Goal: Find specific page/section: Find specific page/section

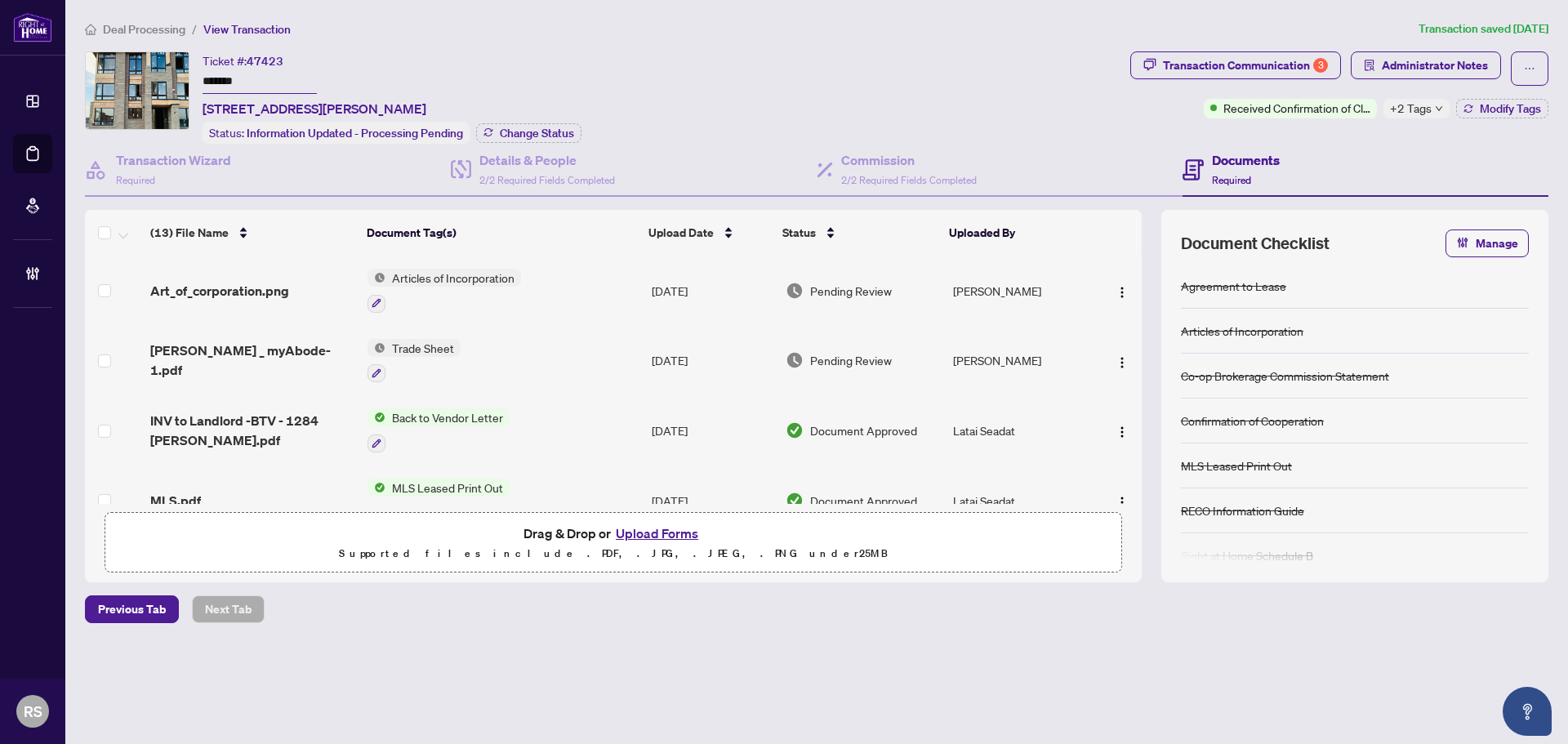
scroll to position [662, 0]
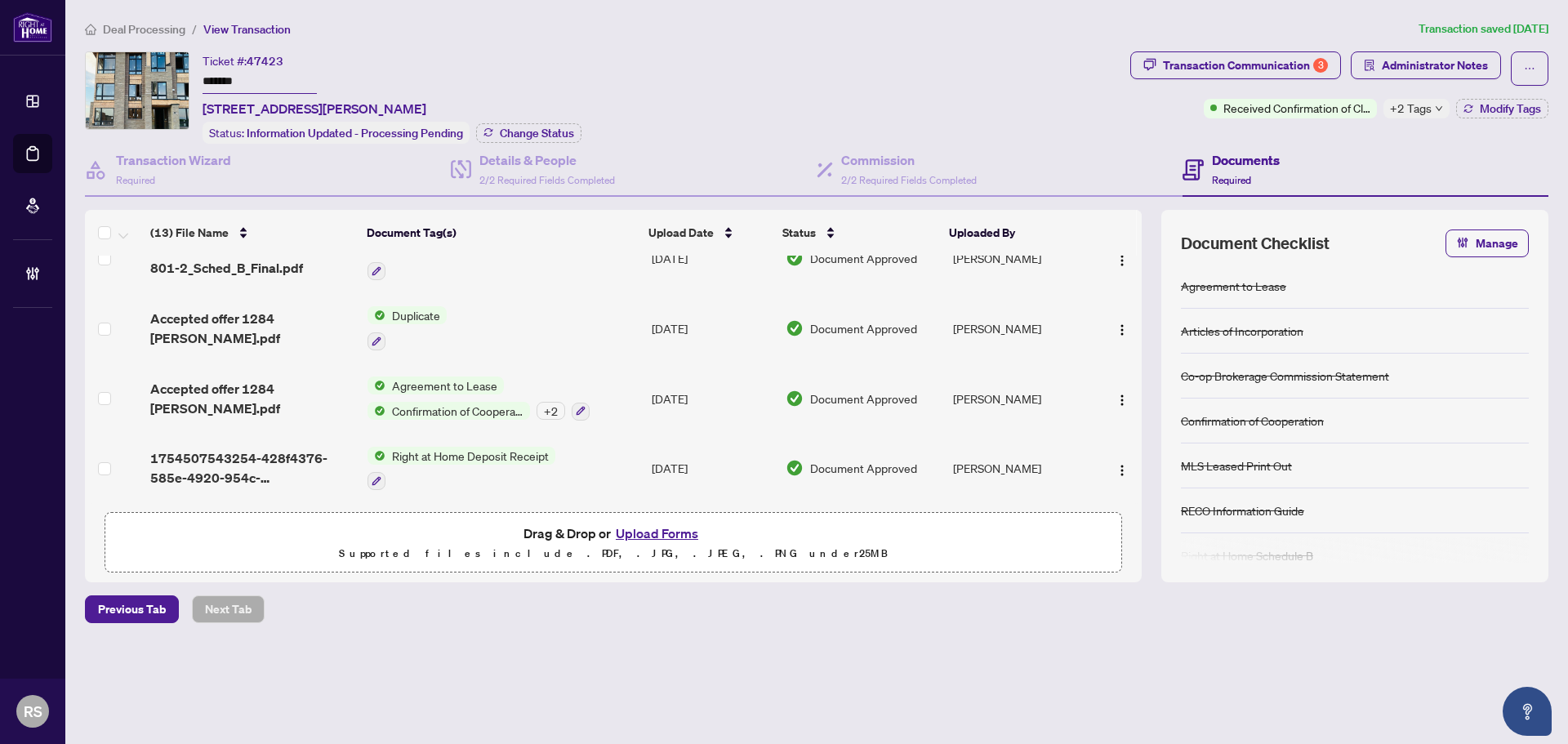
click at [123, 29] on span "Deal Processing" at bounding box center [145, 29] width 83 height 15
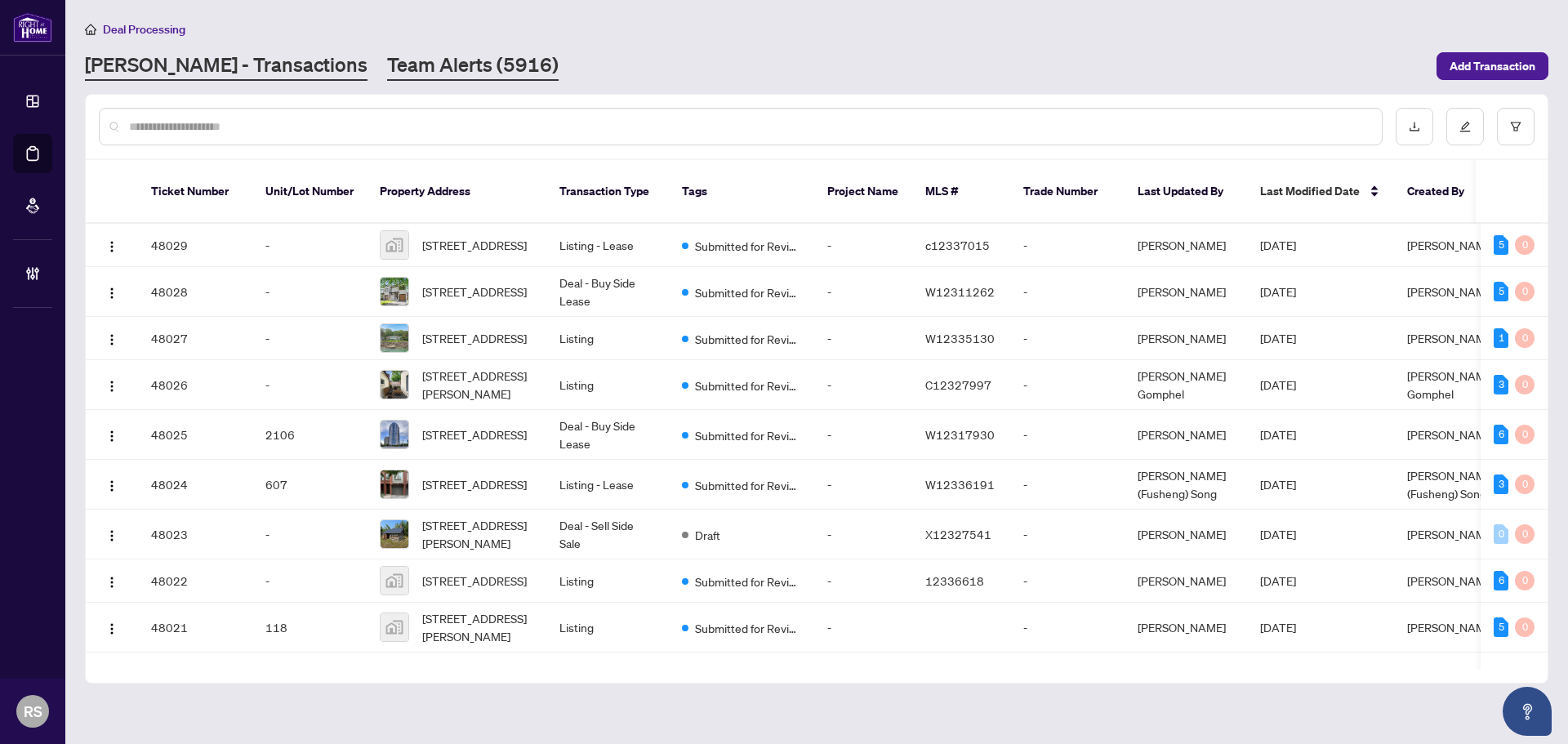
click at [387, 67] on link "Team Alerts (5916)" at bounding box center [473, 66] width 172 height 29
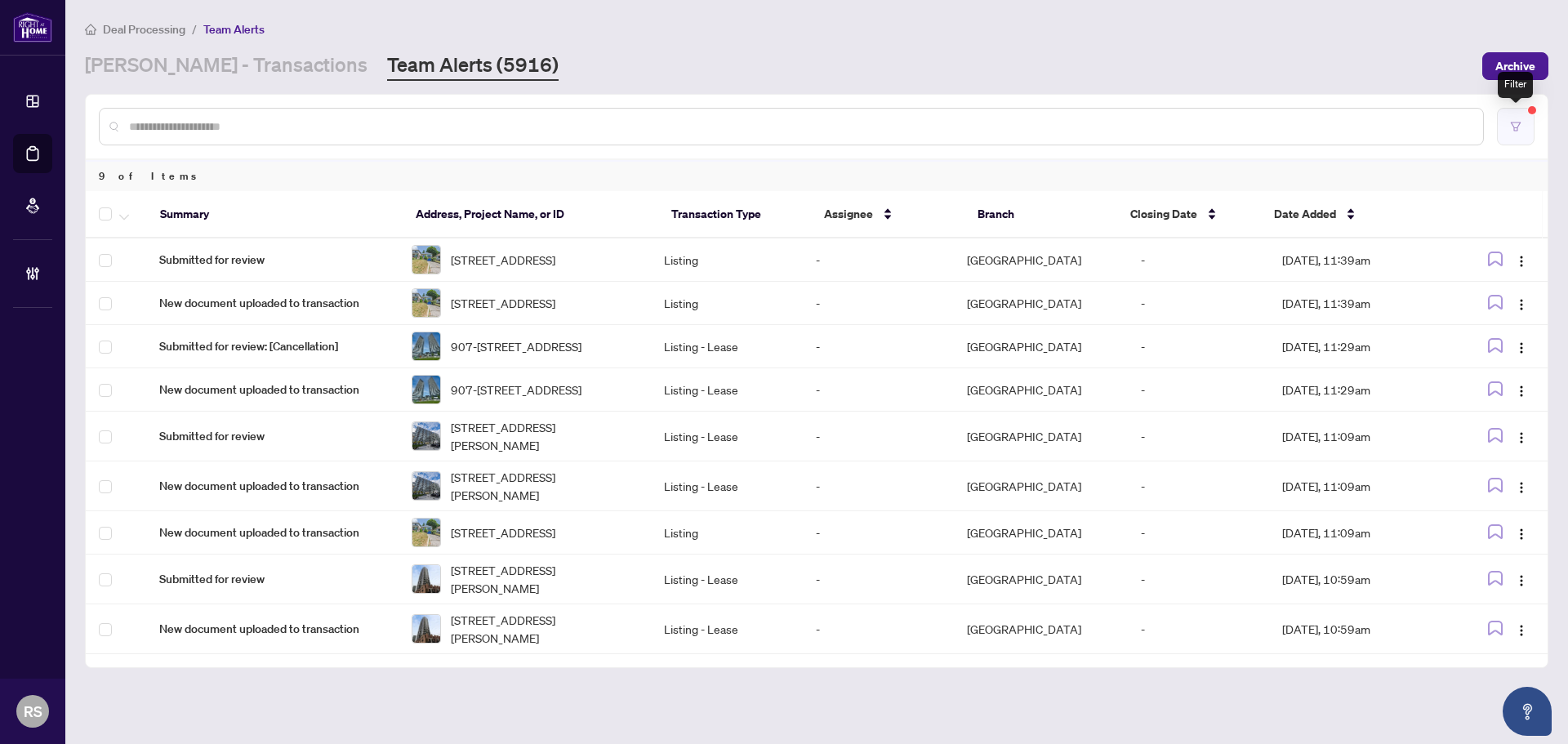
click at [1517, 123] on icon "filter" at bounding box center [1515, 127] width 11 height 11
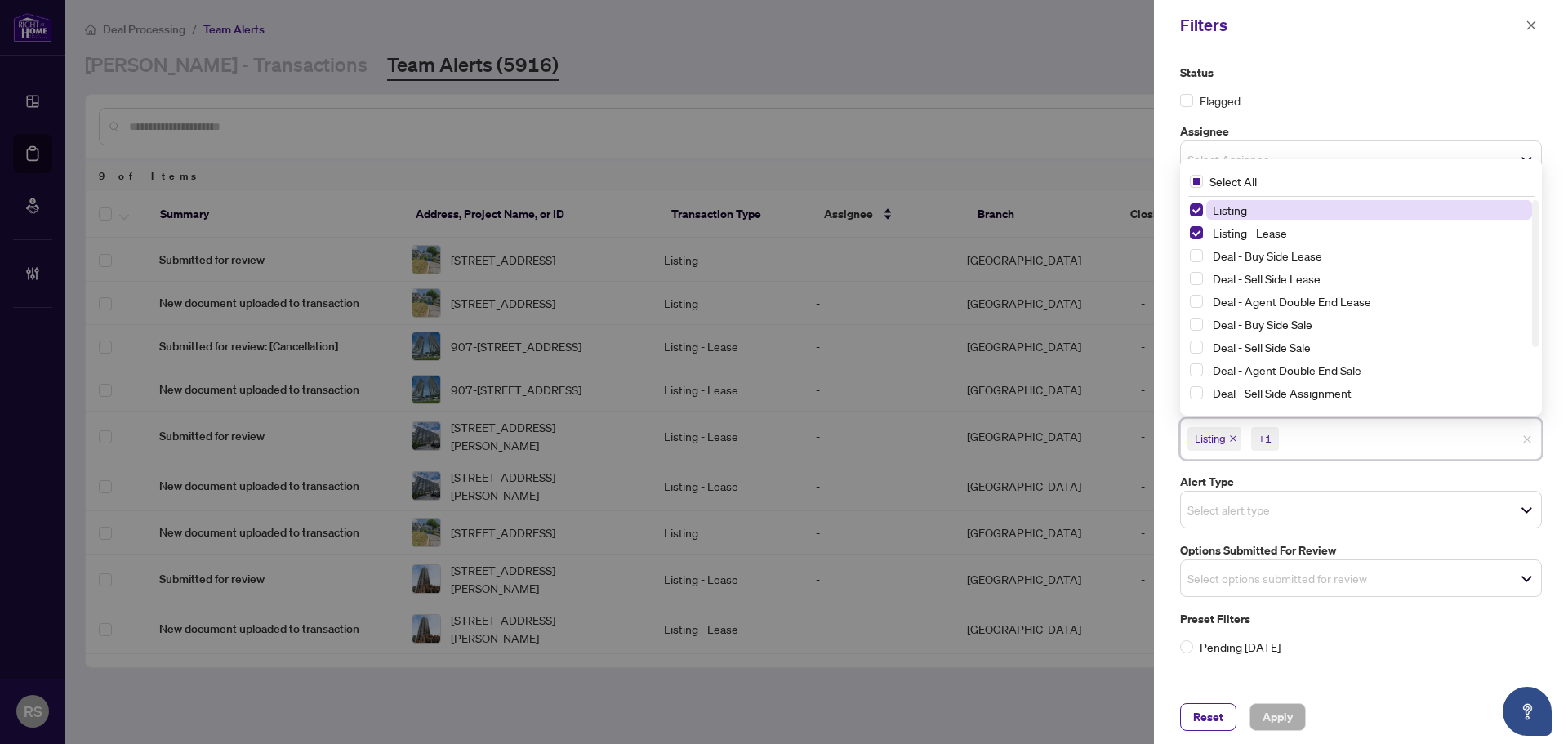
click at [1300, 446] on input "search" at bounding box center [1339, 438] width 115 height 20
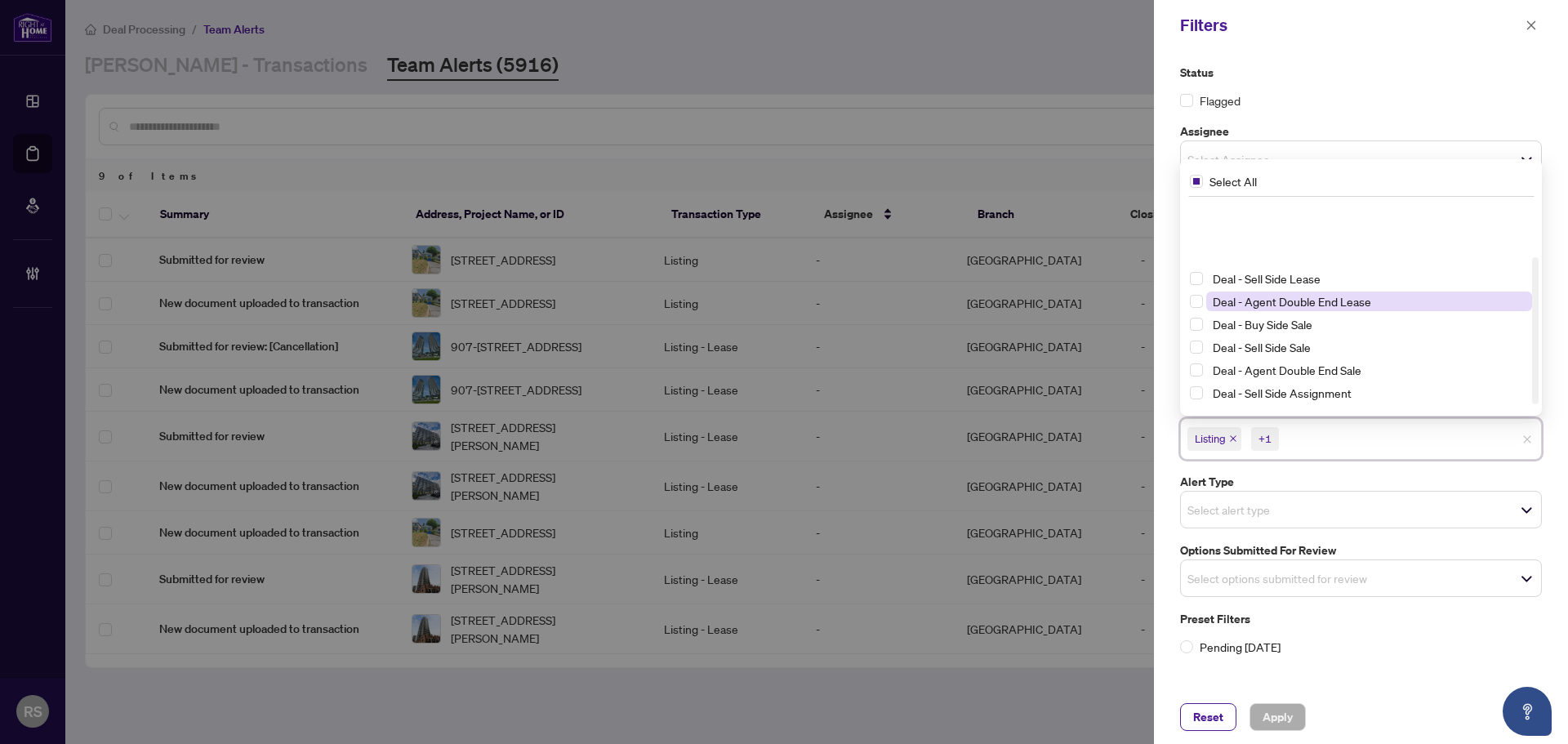
scroll to position [88, 0]
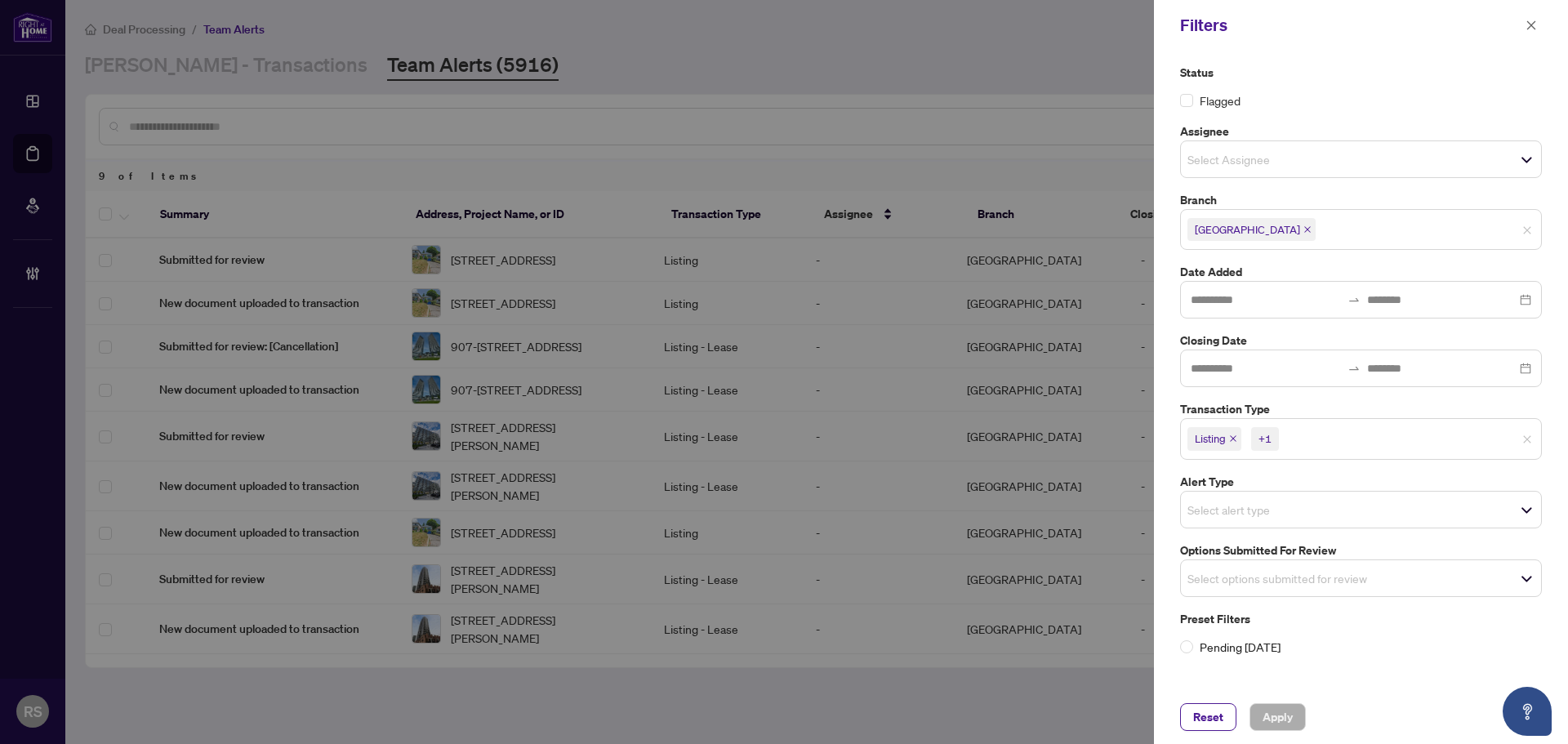
click at [1354, 480] on label "Alert Type" at bounding box center [1360, 481] width 362 height 18
click at [1319, 234] on input "search" at bounding box center [1376, 229] width 115 height 20
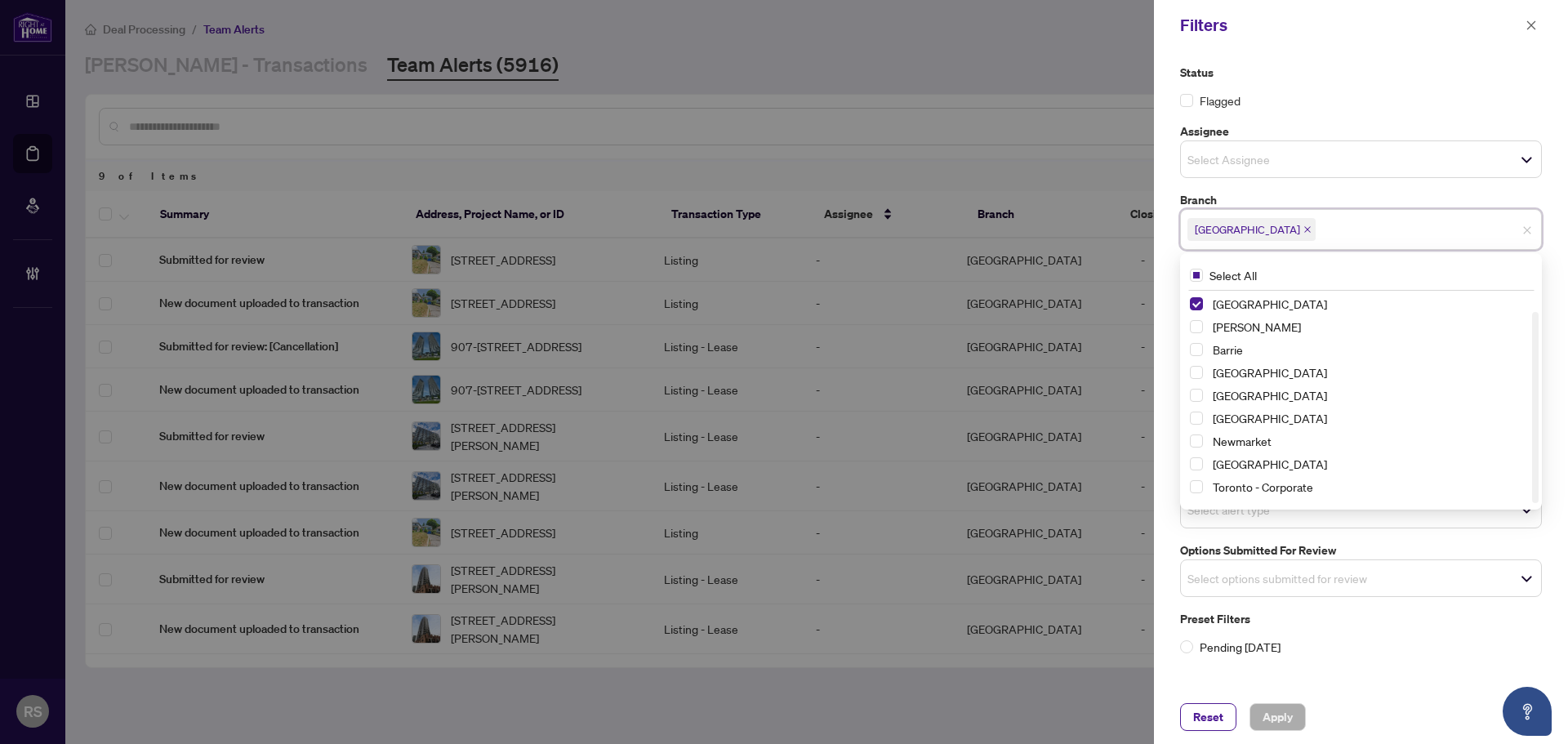
scroll to position [20, 0]
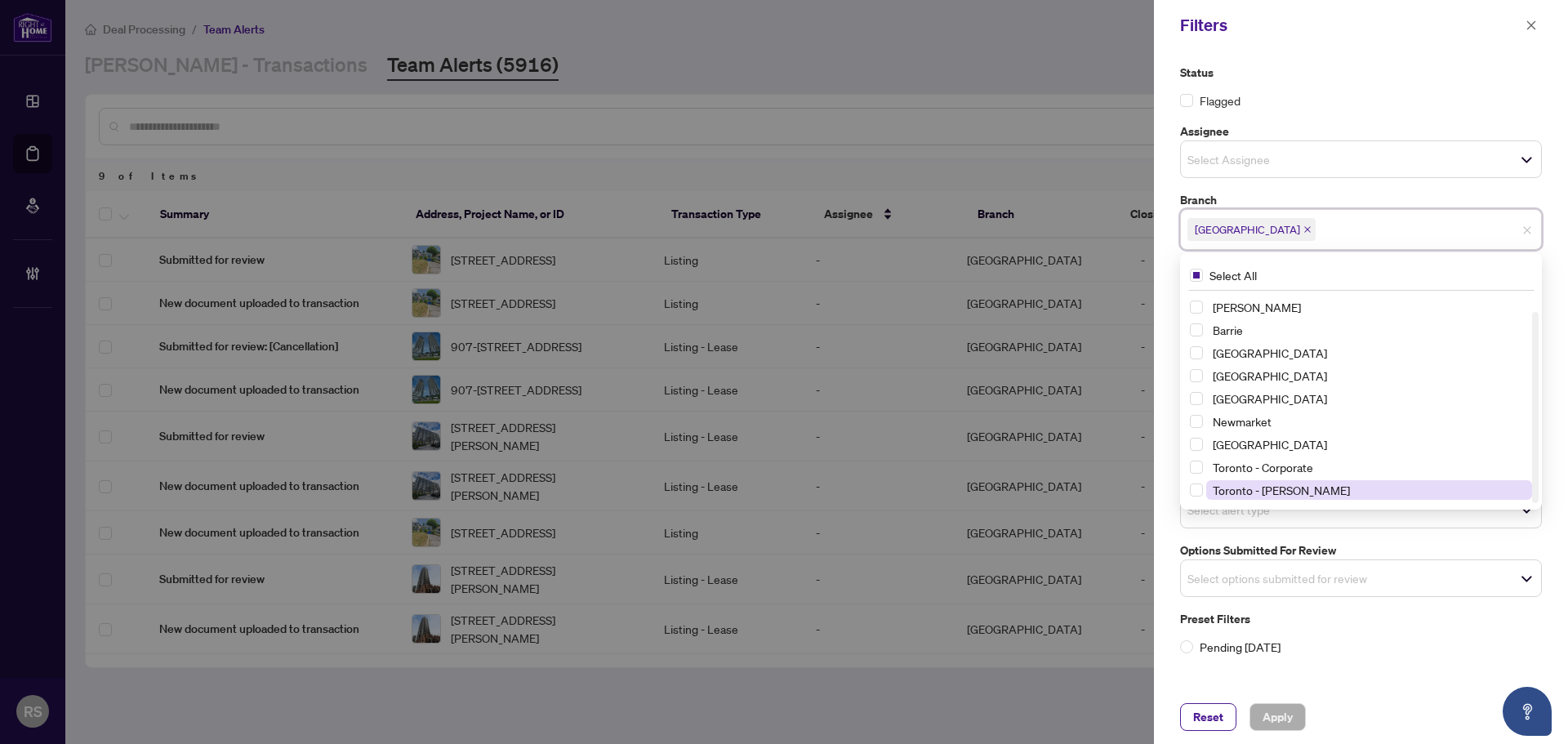
click at [1254, 488] on span "Toronto - [PERSON_NAME]" at bounding box center [1281, 490] width 137 height 15
click at [1303, 229] on icon "close" at bounding box center [1307, 229] width 8 height 8
click at [1286, 717] on span "Apply" at bounding box center [1278, 717] width 30 height 26
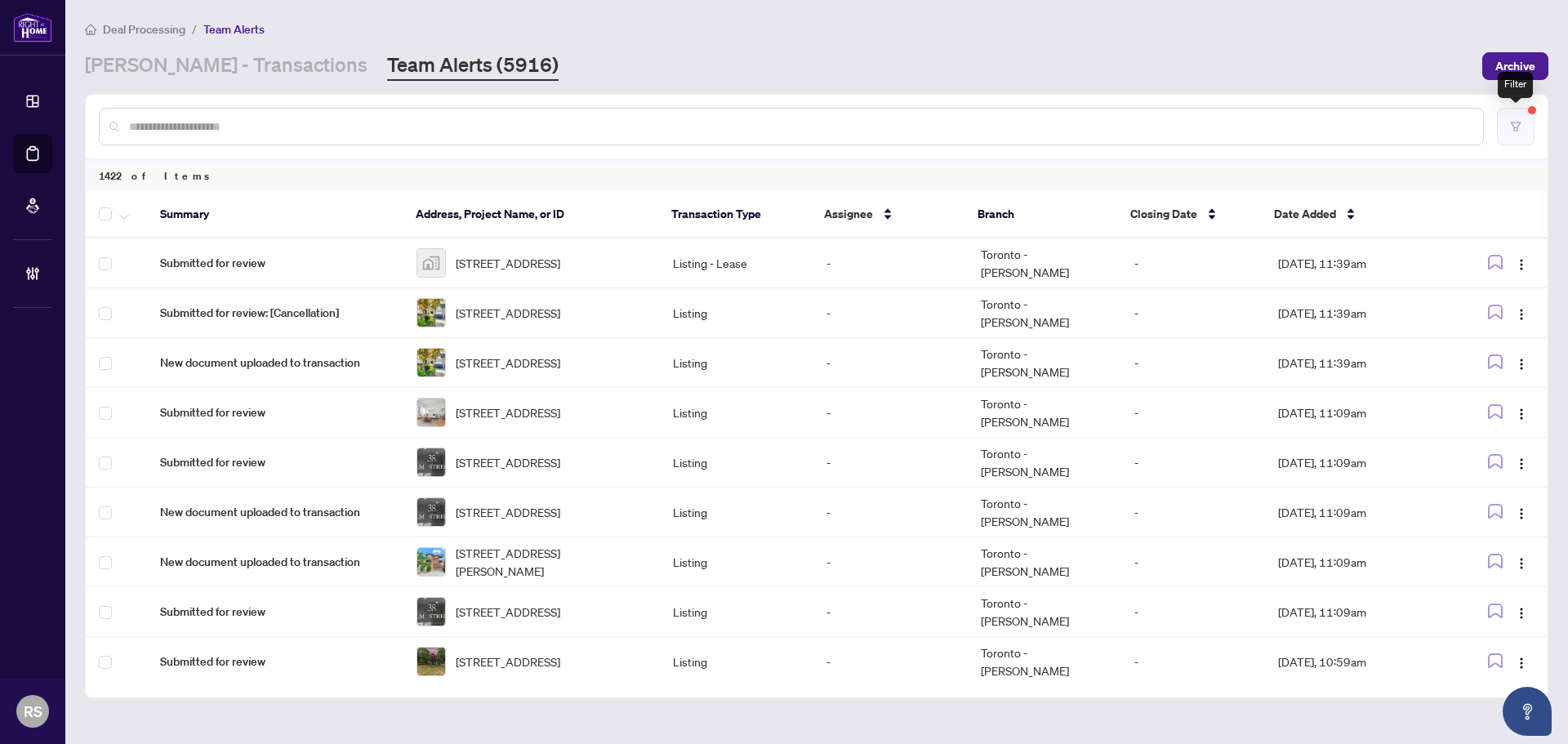
click at [1524, 132] on button "button" at bounding box center [1515, 127] width 38 height 38
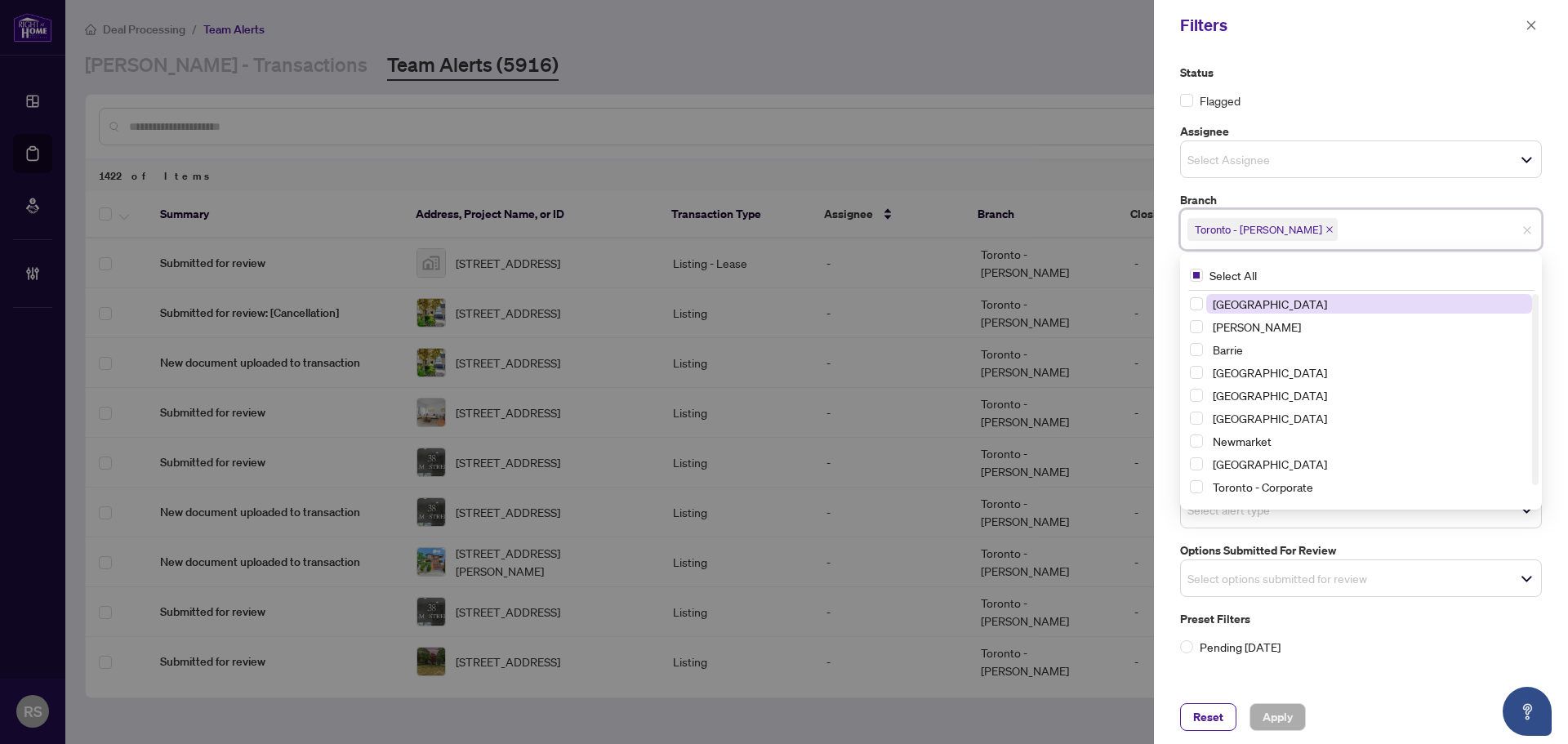
click at [1341, 223] on input "search" at bounding box center [1398, 229] width 115 height 20
click at [1269, 306] on span "[GEOGRAPHIC_DATA]" at bounding box center [1270, 303] width 115 height 15
click at [1326, 231] on icon "close" at bounding box center [1329, 229] width 8 height 8
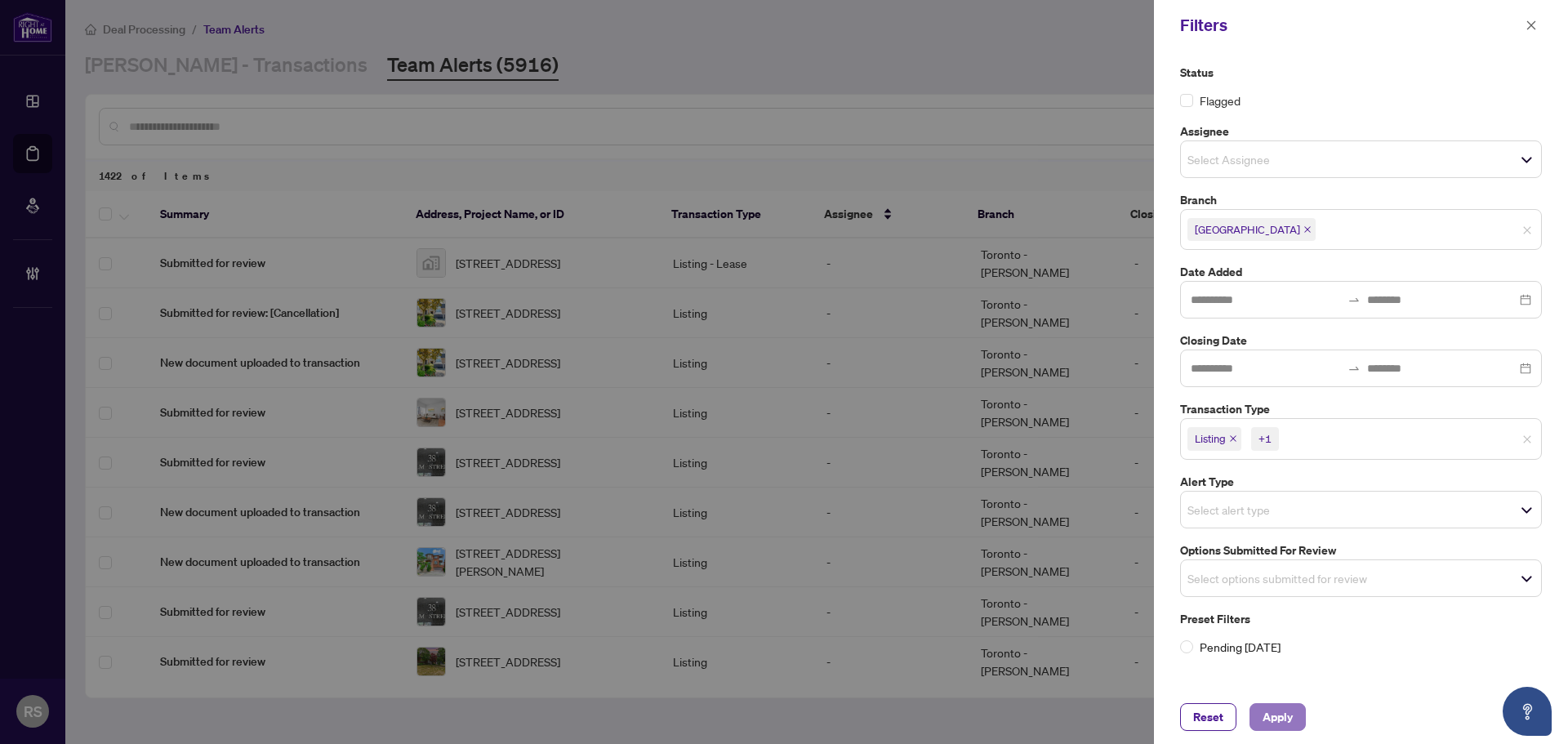
click at [1268, 718] on span "Apply" at bounding box center [1278, 717] width 30 height 26
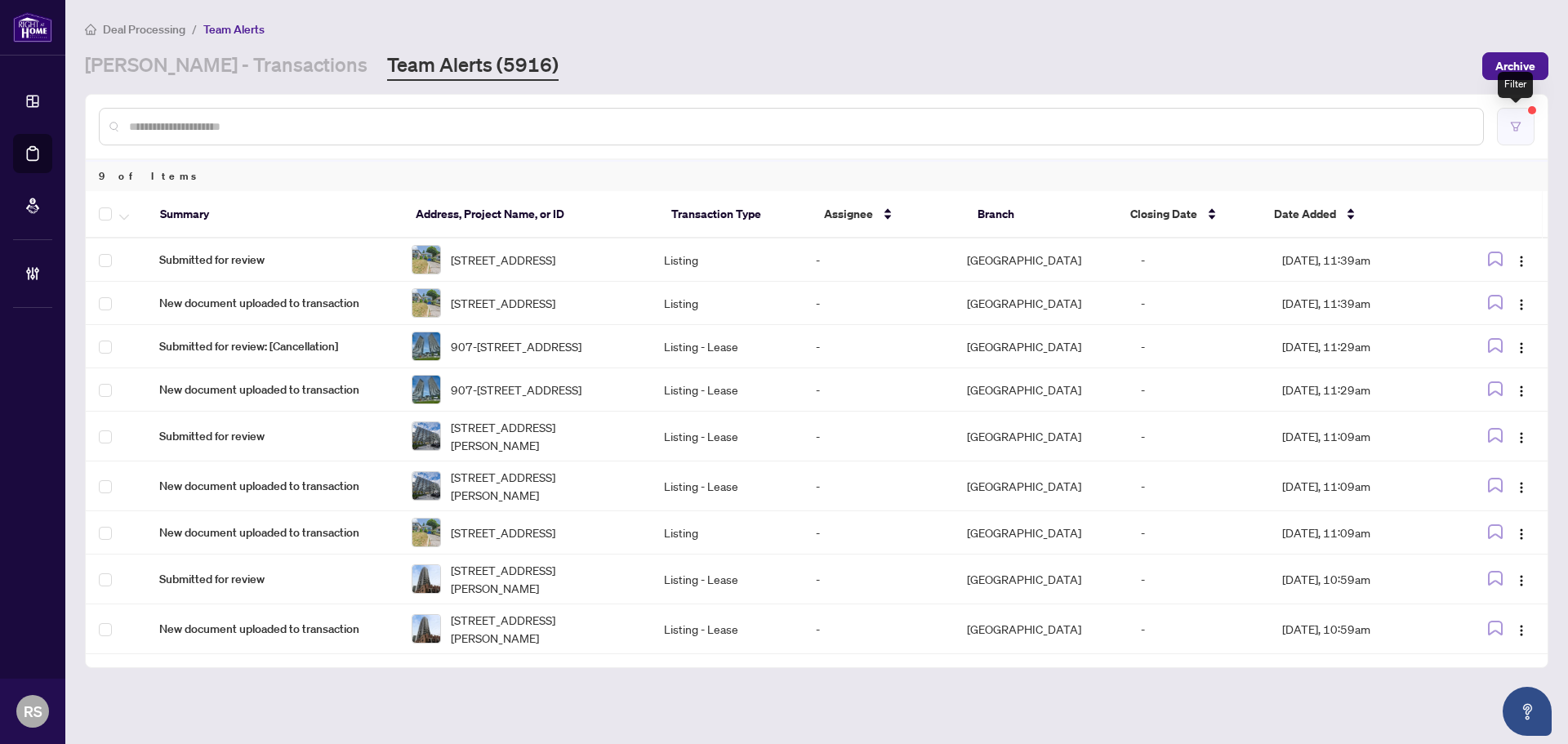
click at [1518, 129] on icon "filter" at bounding box center [1515, 127] width 11 height 11
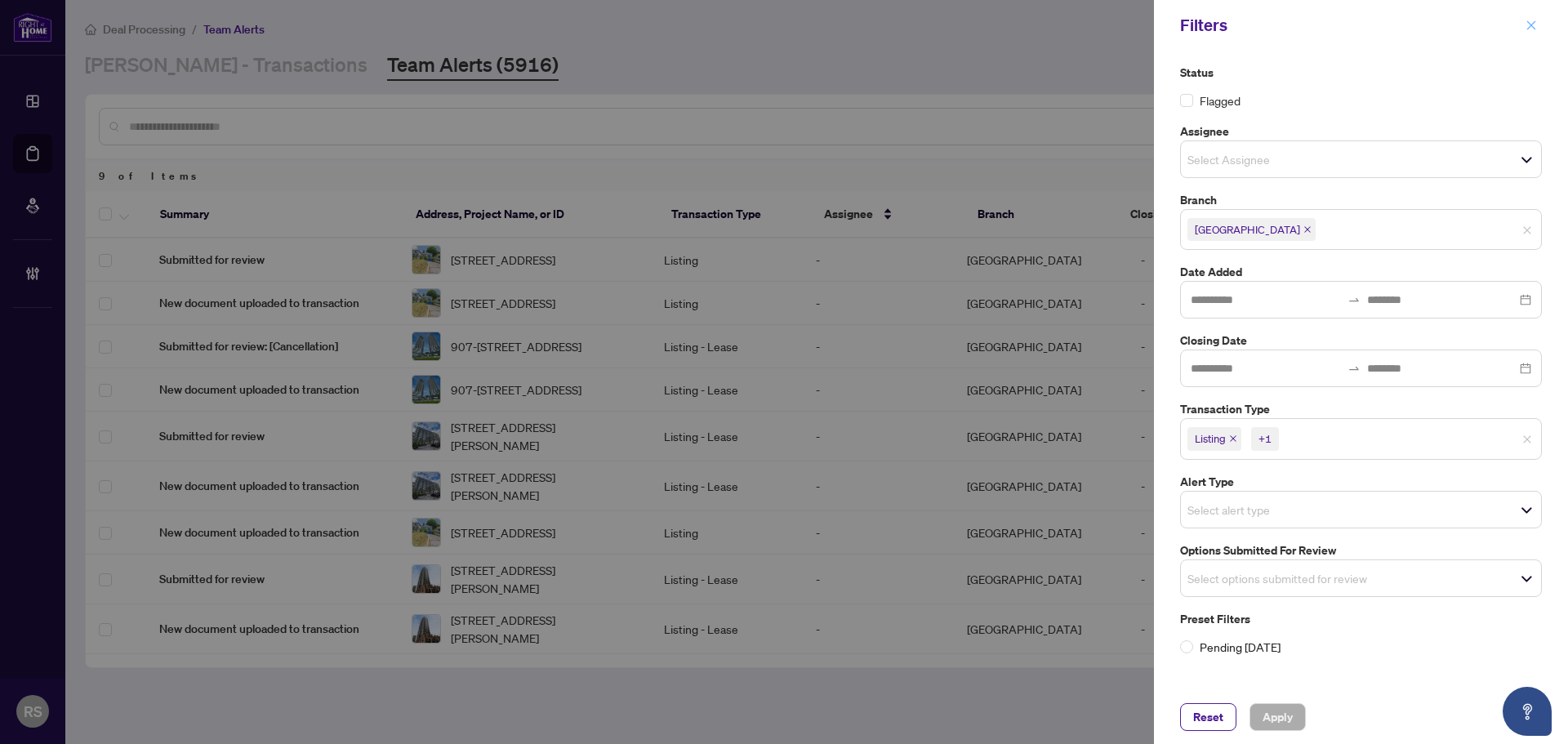
click at [1529, 22] on icon "close" at bounding box center [1530, 25] width 11 height 11
